Goal: Information Seeking & Learning: Learn about a topic

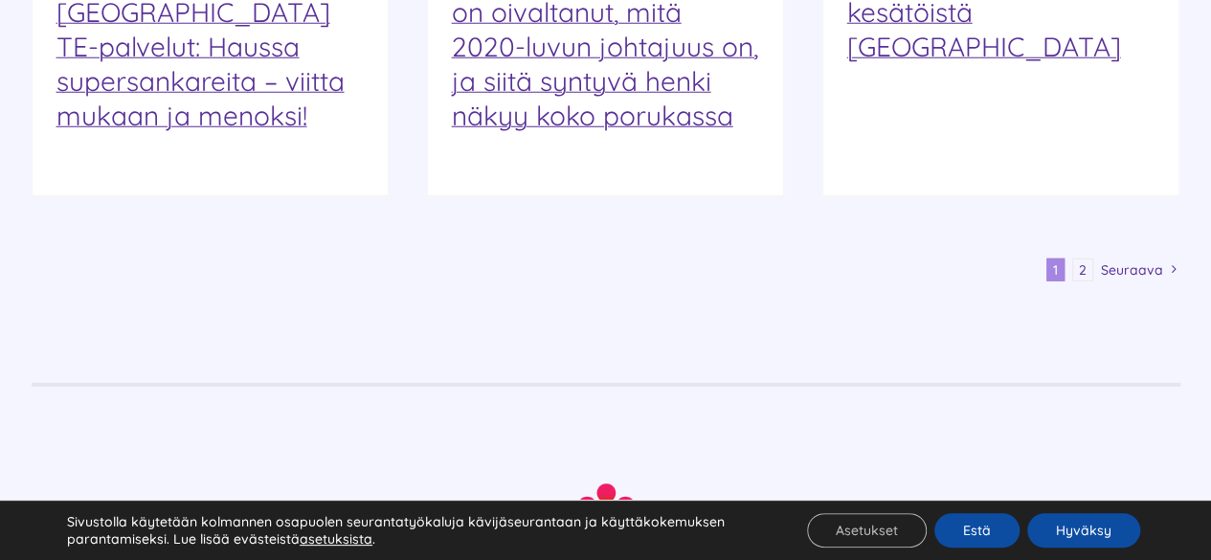
scroll to position [2631, 0]
click at [1129, 254] on span "Seuraava" at bounding box center [1132, 268] width 62 height 29
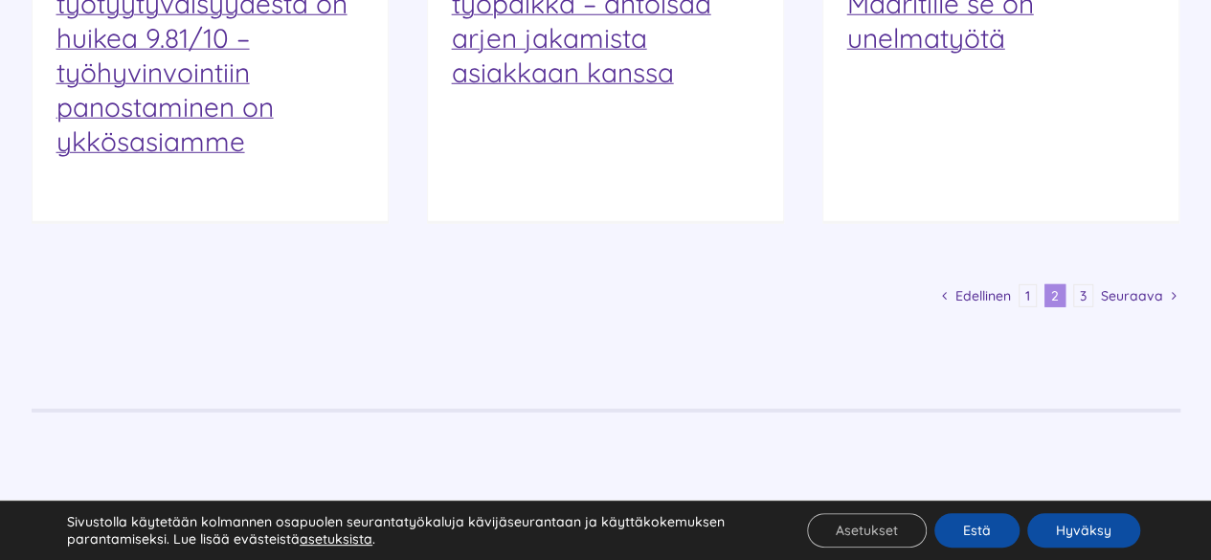
scroll to position [2683, 0]
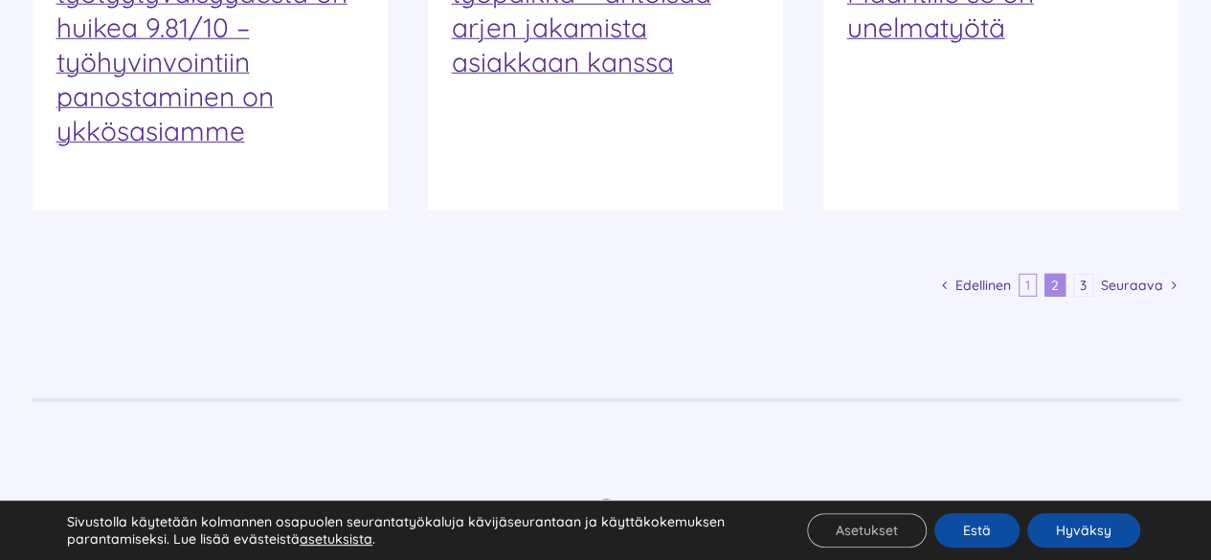
click at [1035, 274] on link "1" at bounding box center [1028, 285] width 18 height 23
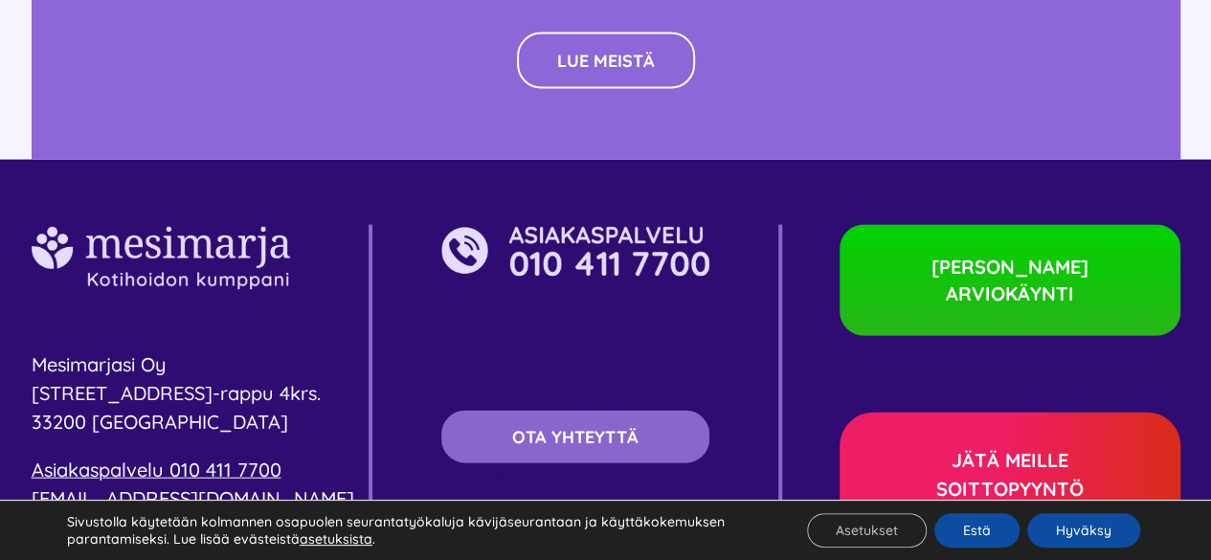
scroll to position [5348, 0]
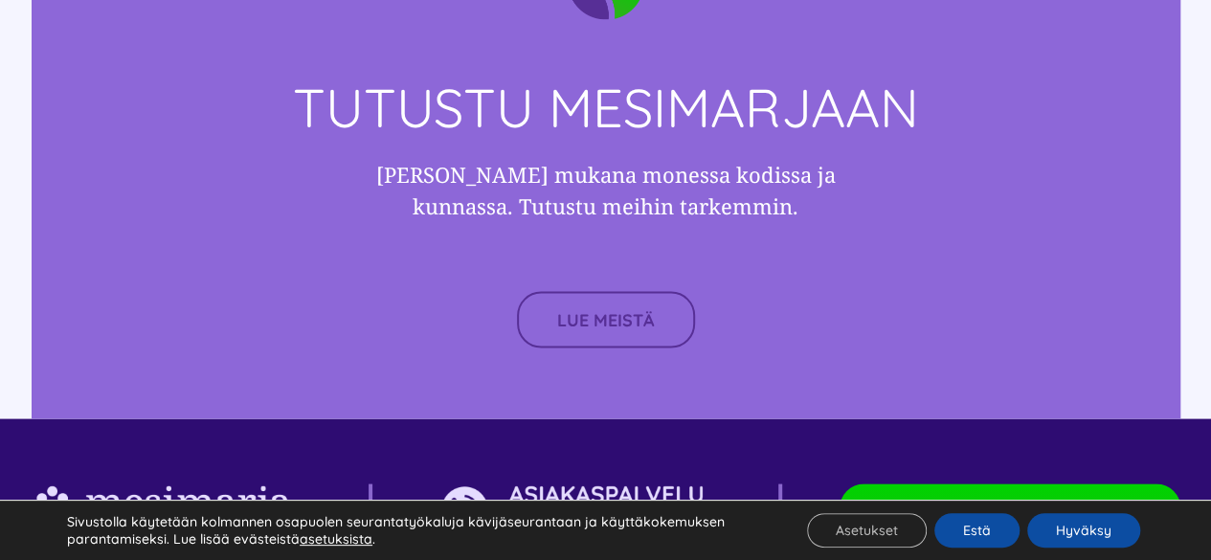
click at [624, 309] on span "LUE MEISTÄ" at bounding box center [606, 319] width 98 height 20
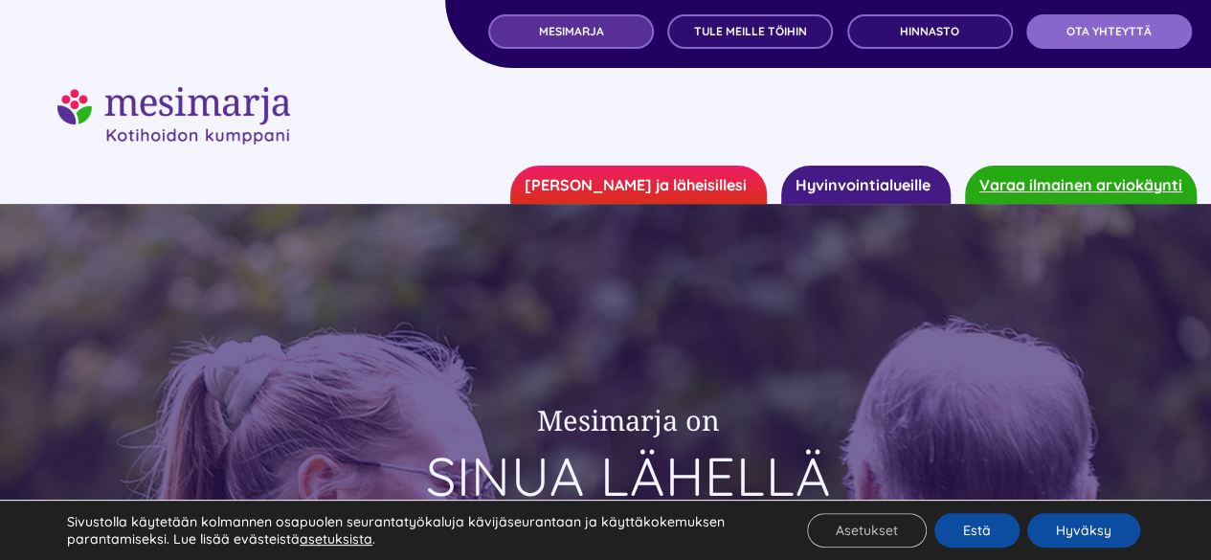
click at [615, 34] on link "MESIMARJA" at bounding box center [571, 31] width 166 height 34
click at [867, 186] on link "Hyvinvointialueille" at bounding box center [865, 185] width 169 height 38
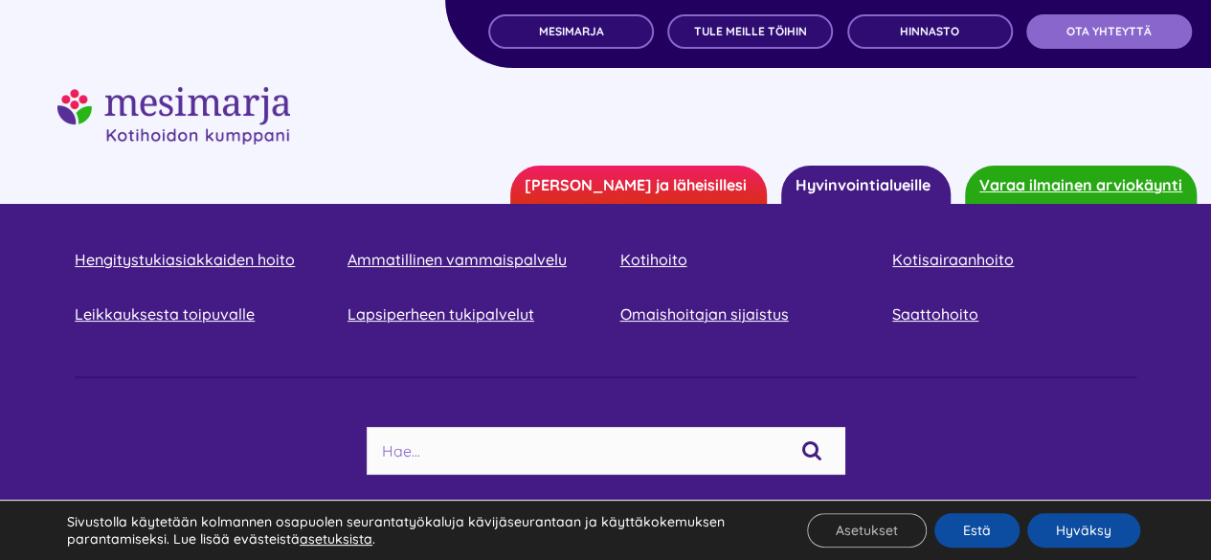
click at [711, 179] on link "[PERSON_NAME] ja läheisillesi" at bounding box center [638, 185] width 257 height 38
